Goal: Check status

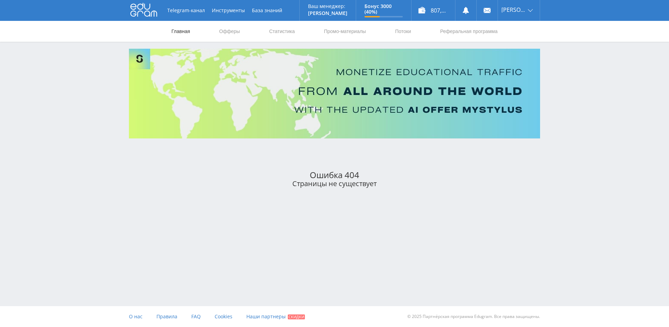
click at [178, 30] on link "Главная" at bounding box center [181, 31] width 20 height 21
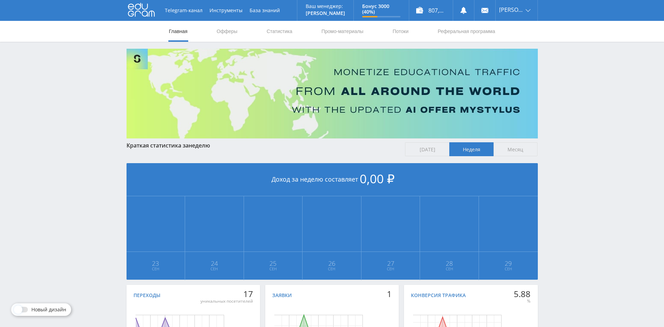
click at [515, 150] on span "Месяц" at bounding box center [515, 149] width 44 height 14
click at [0, 0] on input "Месяц" at bounding box center [0, 0] width 0 height 0
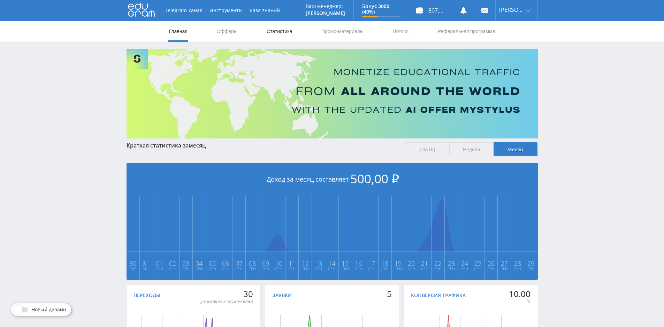
click at [278, 29] on link "Статистика" at bounding box center [279, 31] width 27 height 21
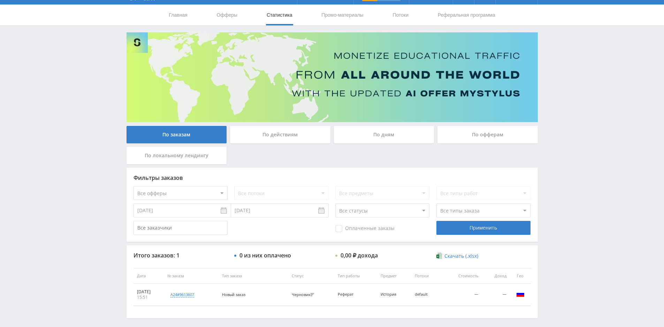
scroll to position [46, 0]
